Goal: Task Accomplishment & Management: Use online tool/utility

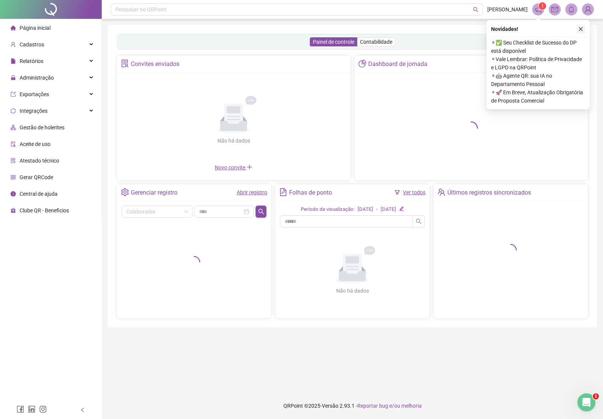
click at [579, 27] on icon "close" at bounding box center [580, 28] width 5 height 5
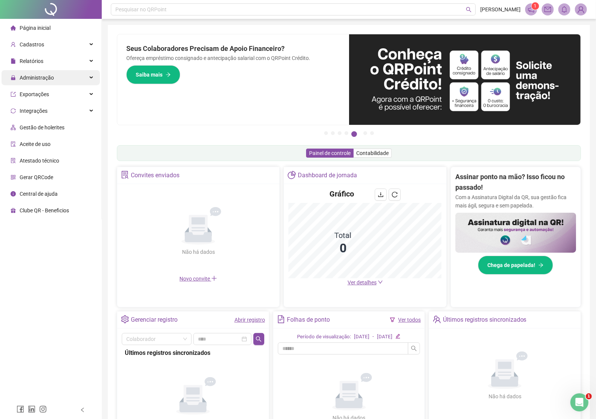
click at [49, 81] on span "Administração" at bounding box center [32, 77] width 43 height 15
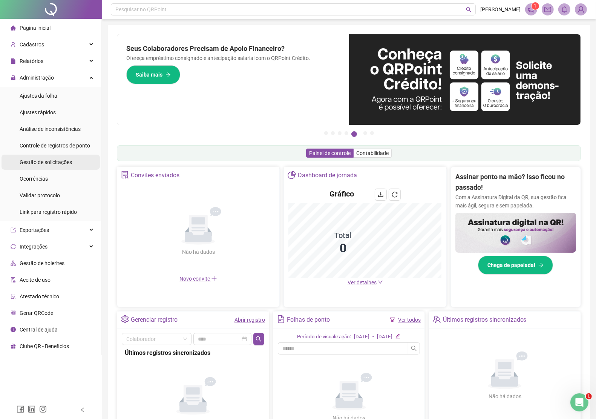
click at [61, 162] on span "Gestão de solicitações" at bounding box center [46, 162] width 52 height 6
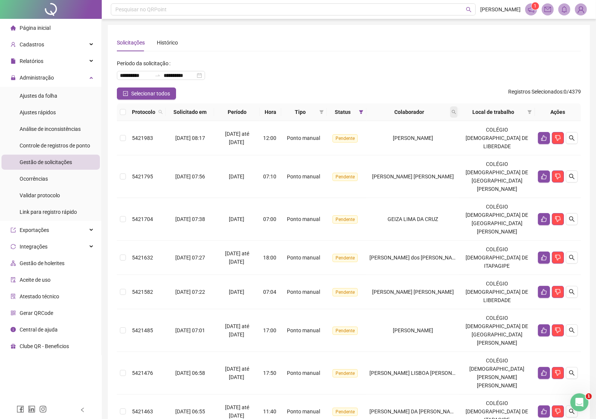
click at [458, 109] on span at bounding box center [454, 111] width 8 height 11
click at [406, 129] on input "text" at bounding box center [430, 128] width 71 height 12
type input "******"
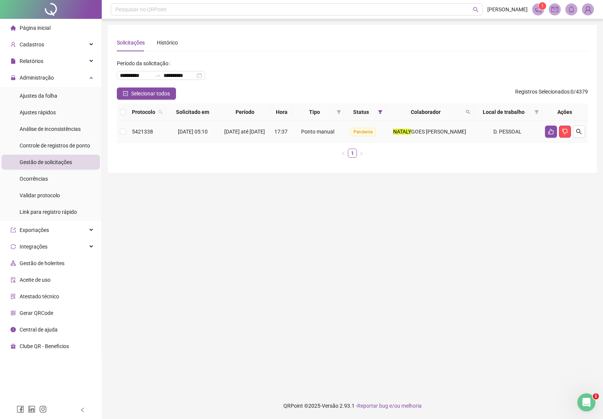
click at [410, 129] on div "NATALY GOES [PERSON_NAME]" at bounding box center [430, 131] width 82 height 8
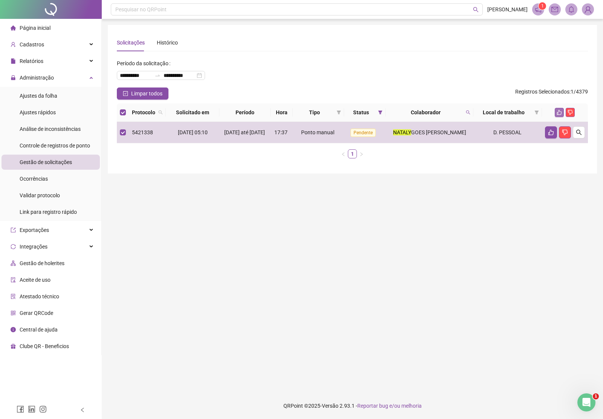
click at [559, 113] on icon "like" at bounding box center [559, 112] width 5 height 5
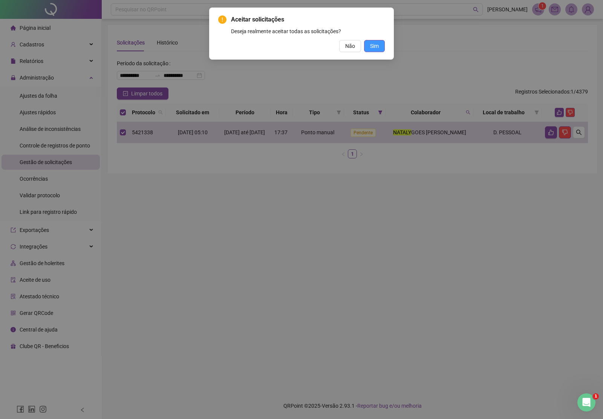
click at [379, 43] on button "Sim" at bounding box center [374, 46] width 21 height 12
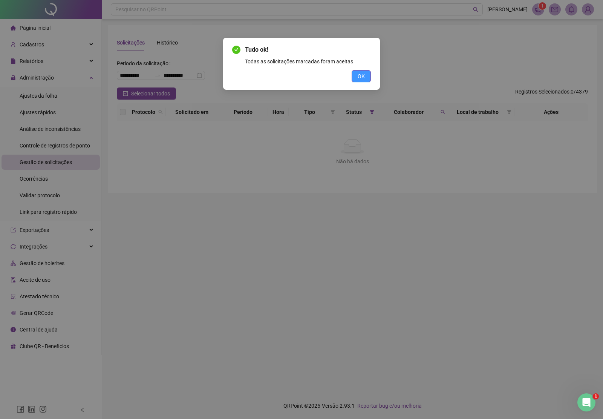
click at [359, 77] on span "OK" at bounding box center [361, 76] width 7 height 8
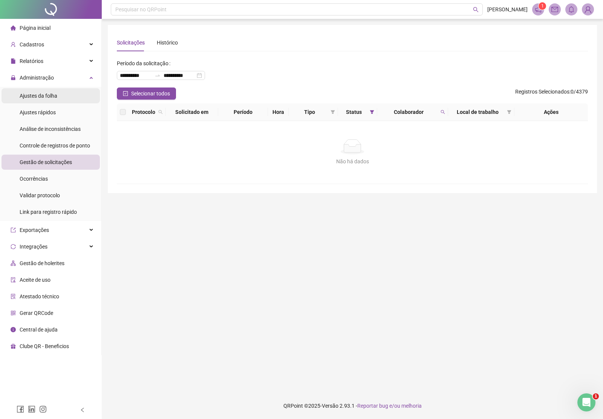
click at [49, 94] on span "Ajustes da folha" at bounding box center [39, 96] width 38 height 6
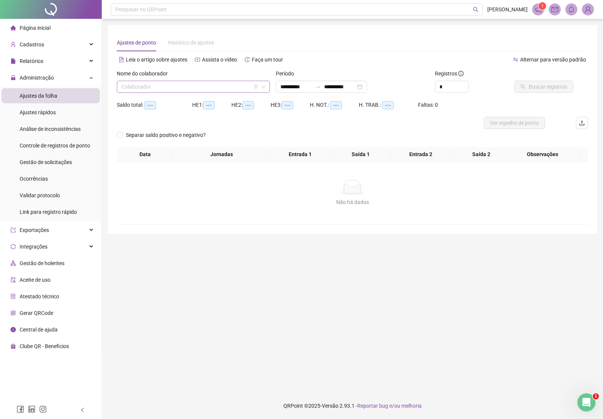
click at [165, 87] on input "search" at bounding box center [189, 86] width 137 height 11
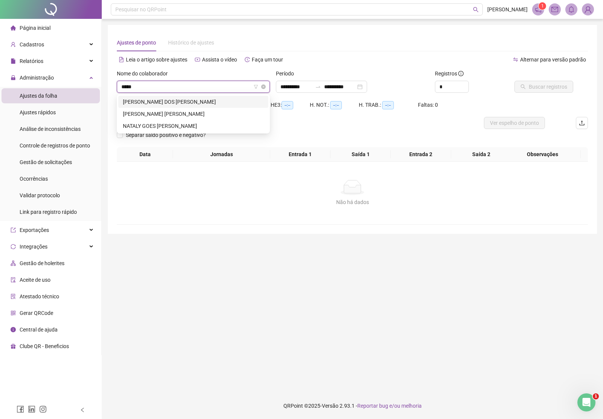
type input "******"
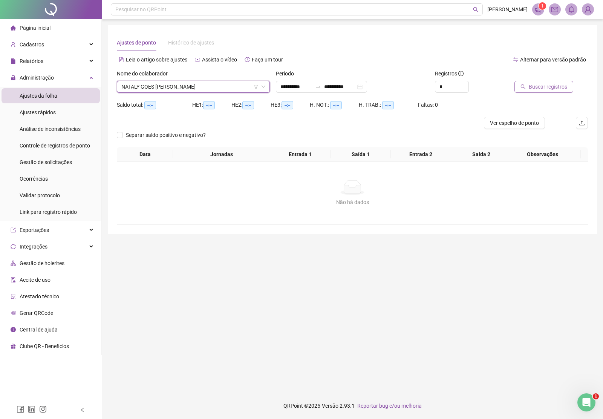
click at [542, 83] on span "Buscar registros" at bounding box center [548, 87] width 38 height 8
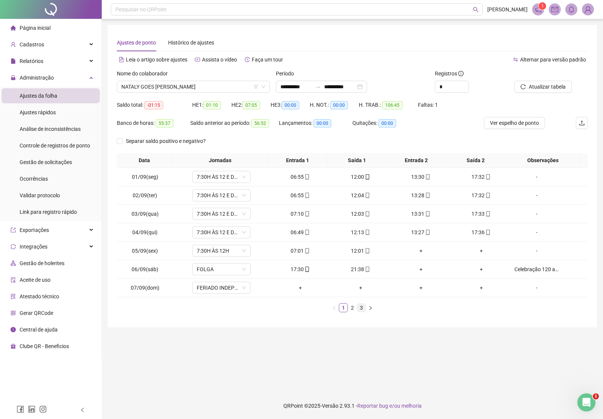
click at [360, 308] on link "3" at bounding box center [361, 307] width 8 height 8
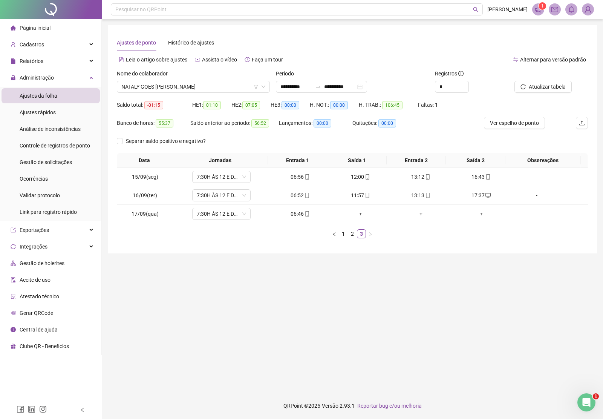
click at [587, 12] on img at bounding box center [587, 9] width 11 height 11
click at [553, 36] on link "Meus dados" at bounding box center [549, 37] width 35 height 6
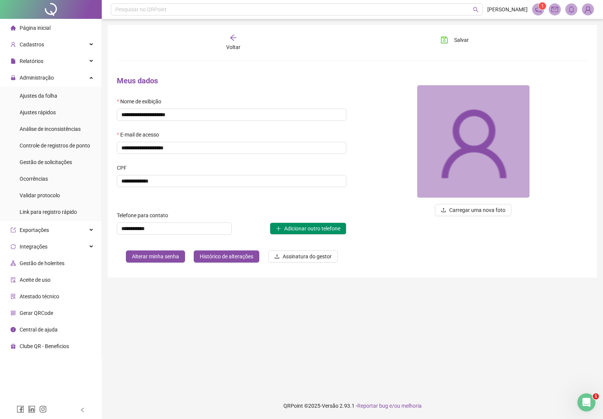
click at [37, 28] on span "Página inicial" at bounding box center [35, 28] width 31 height 6
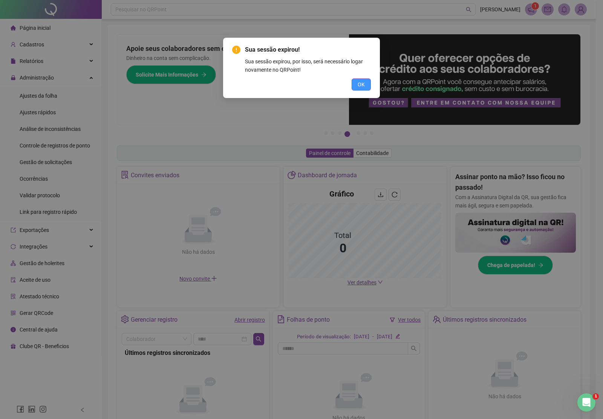
click at [362, 85] on span "OK" at bounding box center [361, 84] width 7 height 8
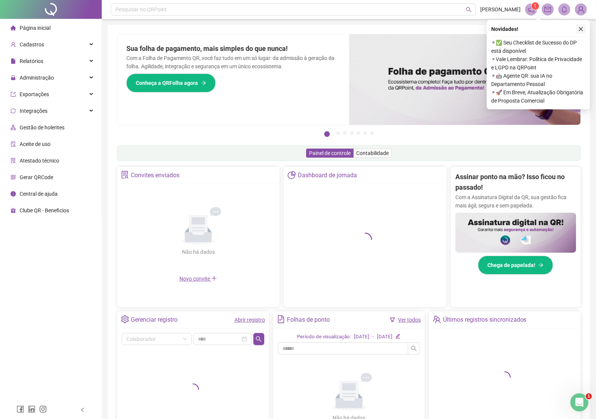
click at [580, 29] on icon "close" at bounding box center [580, 28] width 5 height 5
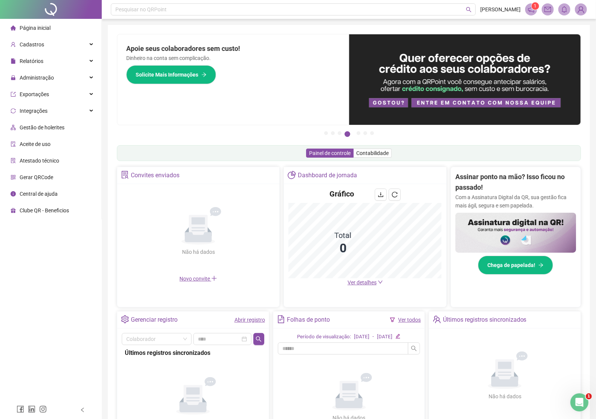
click at [577, 9] on img at bounding box center [580, 9] width 11 height 11
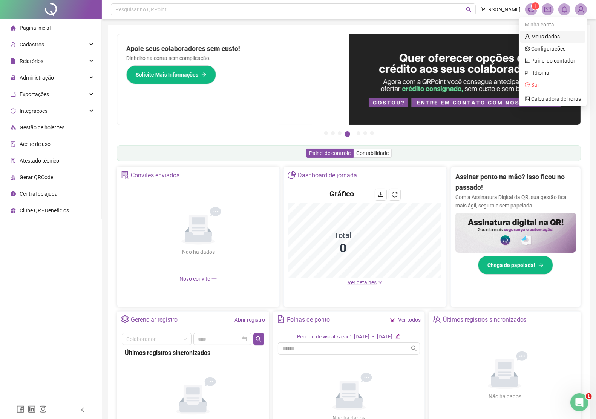
click at [550, 36] on link "Meus dados" at bounding box center [542, 37] width 35 height 6
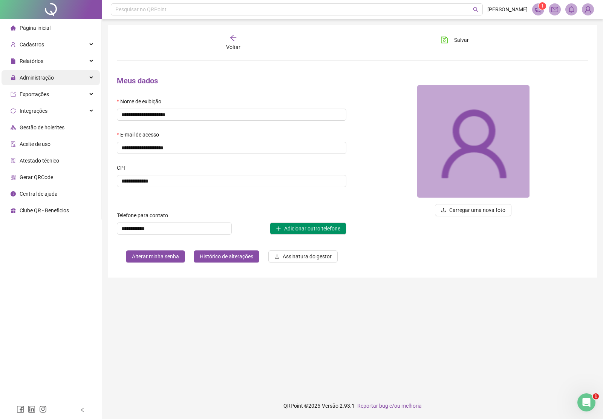
click at [47, 75] on span "Administração" at bounding box center [37, 78] width 34 height 6
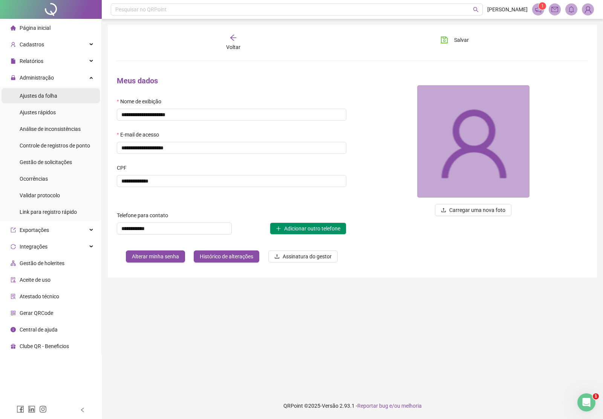
click at [42, 95] on span "Ajustes da folha" at bounding box center [39, 96] width 38 height 6
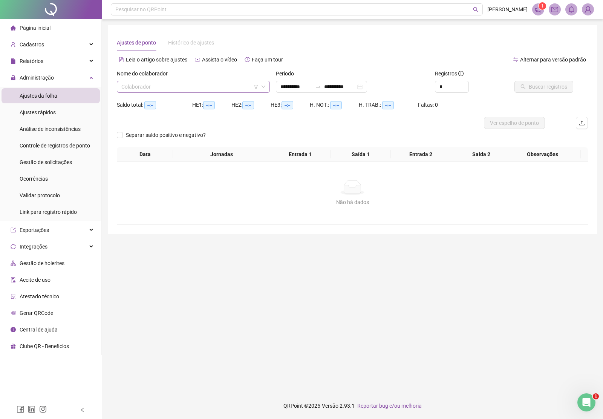
click at [165, 85] on input "search" at bounding box center [189, 86] width 137 height 11
type input "*****"
click at [555, 85] on span "Buscar registros" at bounding box center [548, 87] width 38 height 8
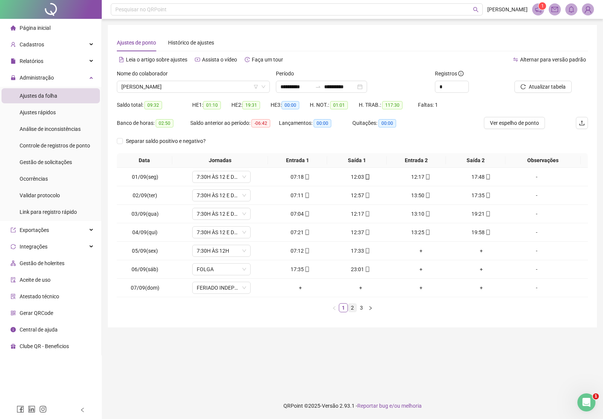
click at [353, 307] on link "2" at bounding box center [352, 307] width 8 height 8
click at [188, 88] on span "JAMILE CARDIM OLIVEIRA" at bounding box center [193, 86] width 144 height 11
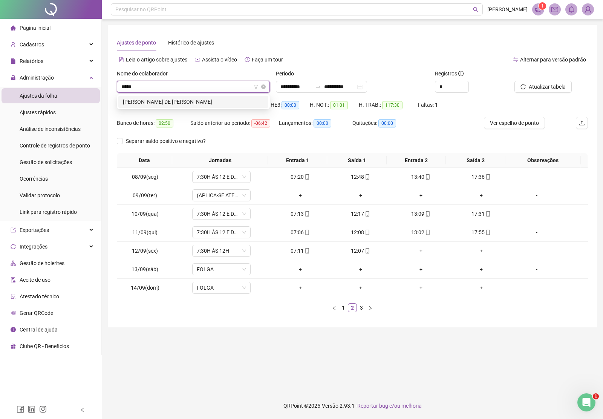
type input "******"
click at [178, 102] on div "FELIPE EMANOEL DE JESUS MOURA BARRETO" at bounding box center [193, 102] width 141 height 8
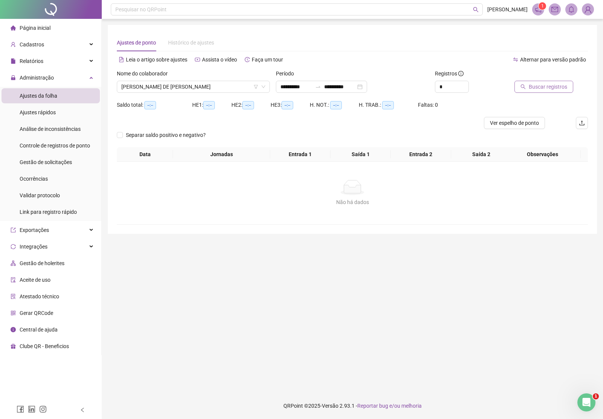
click at [533, 81] on button "Buscar registros" at bounding box center [544, 87] width 59 height 12
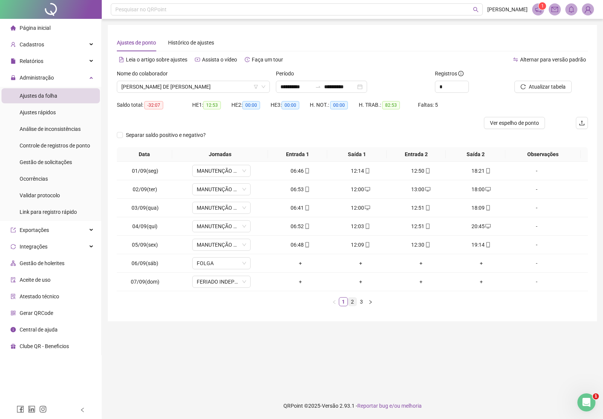
click at [355, 302] on link "2" at bounding box center [352, 301] width 8 height 8
